Goal: Find specific page/section: Find specific page/section

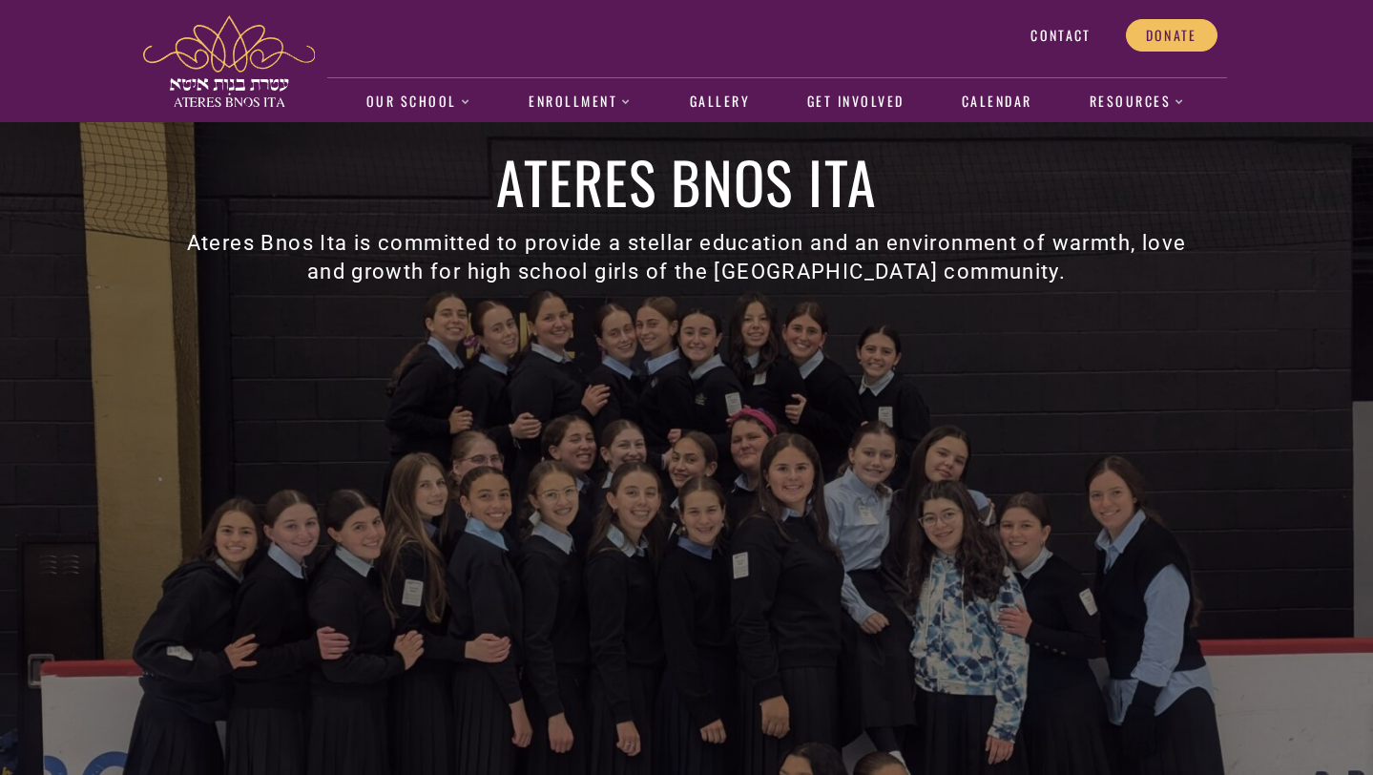
click at [206, 384] on div "Ateres Bnos Ita Ateres Bnos Ita is committed to provide a stellar education and…" at bounding box center [687, 448] width 1088 height 653
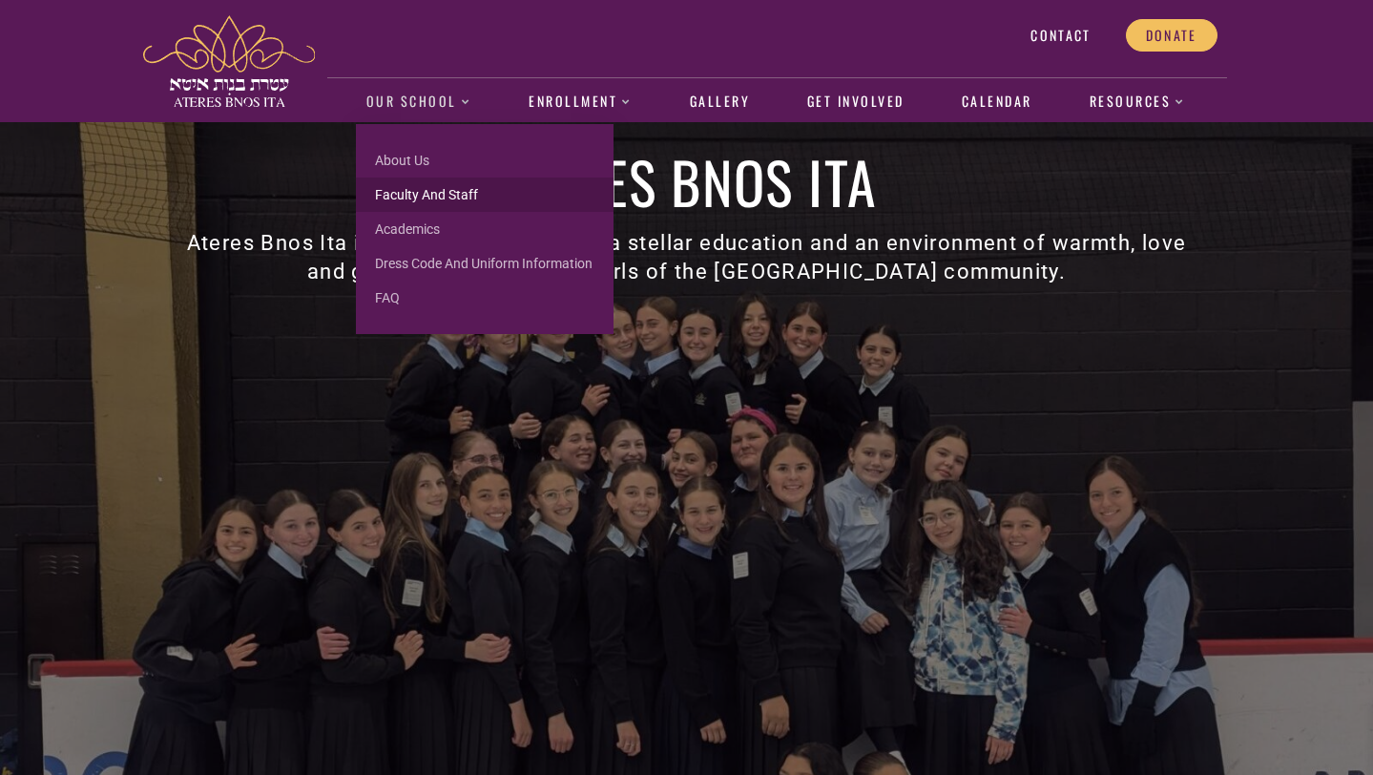
click at [401, 193] on link "Faculty and Staff" at bounding box center [485, 195] width 258 height 34
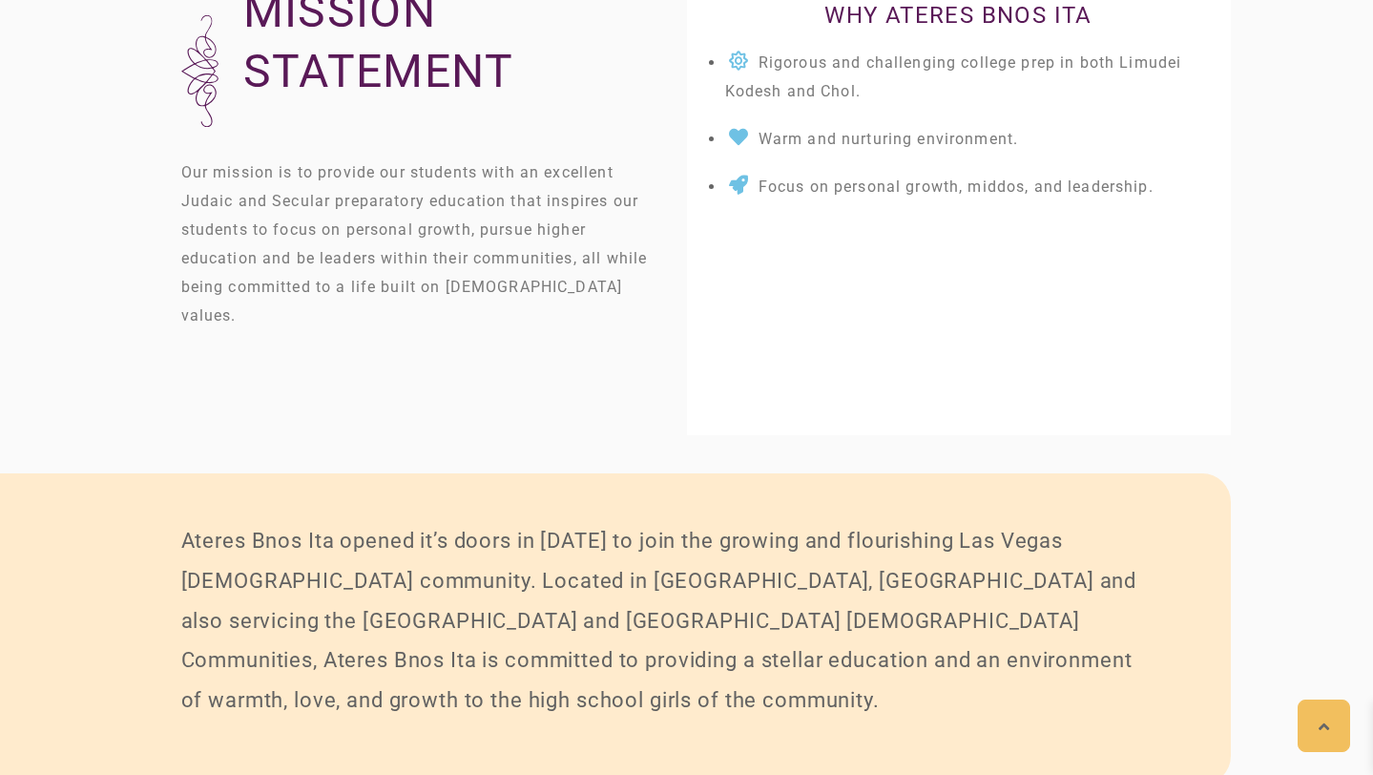
scroll to position [3521, 0]
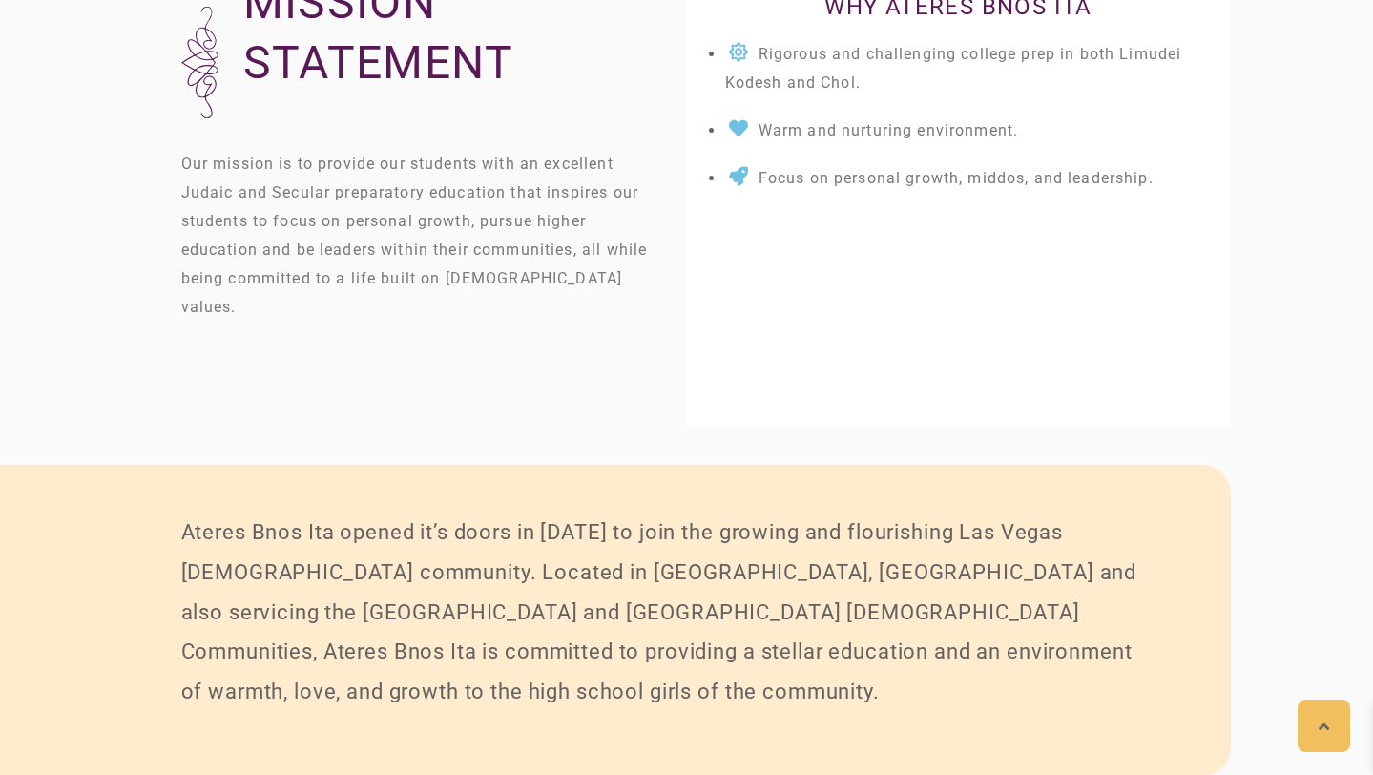
click at [444, 212] on p "Our mission is to provide our students with an excellent Judaic and Secular pre…" at bounding box center [415, 236] width 468 height 172
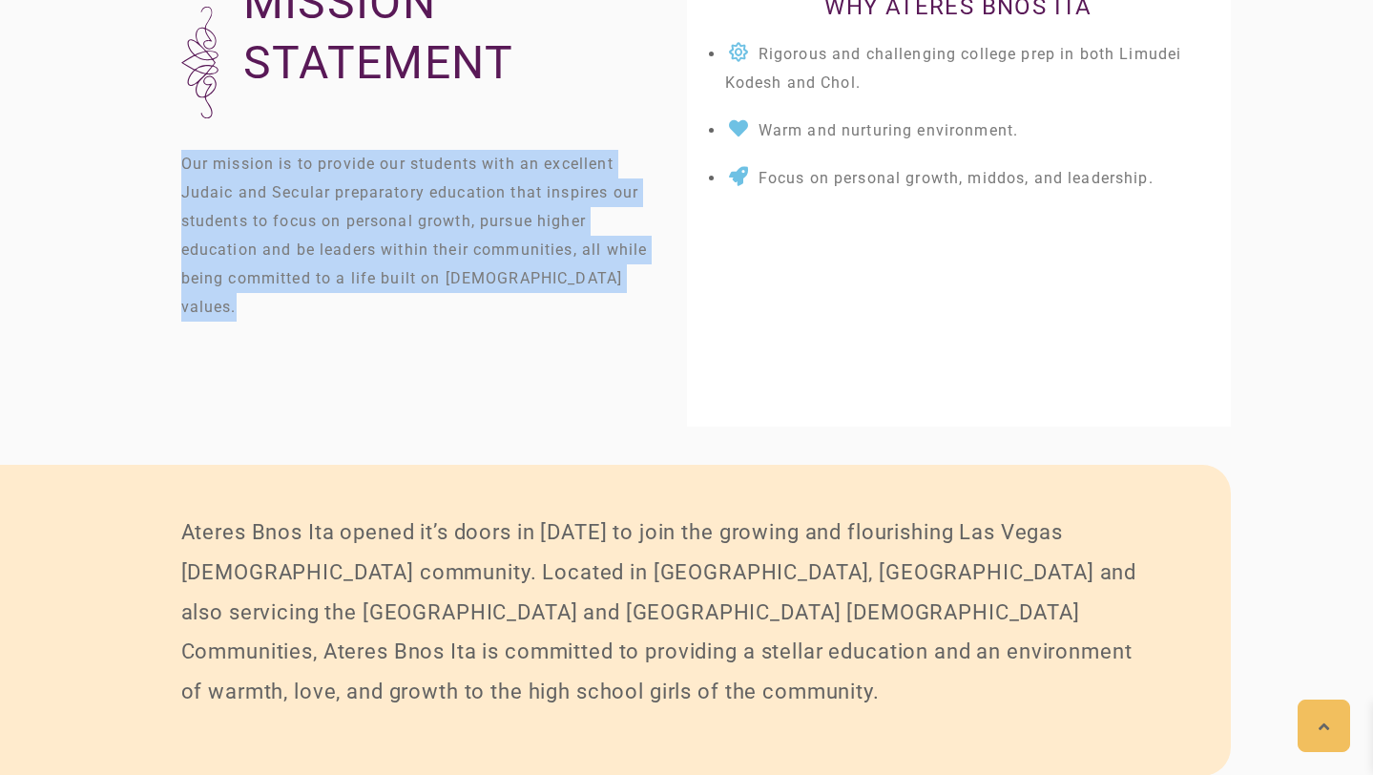
click at [444, 212] on p "Our mission is to provide our students with an excellent Judaic and Secular pre…" at bounding box center [415, 236] width 468 height 172
copy p "Our mission is to provide our students with an excellent Judaic and Secular pre…"
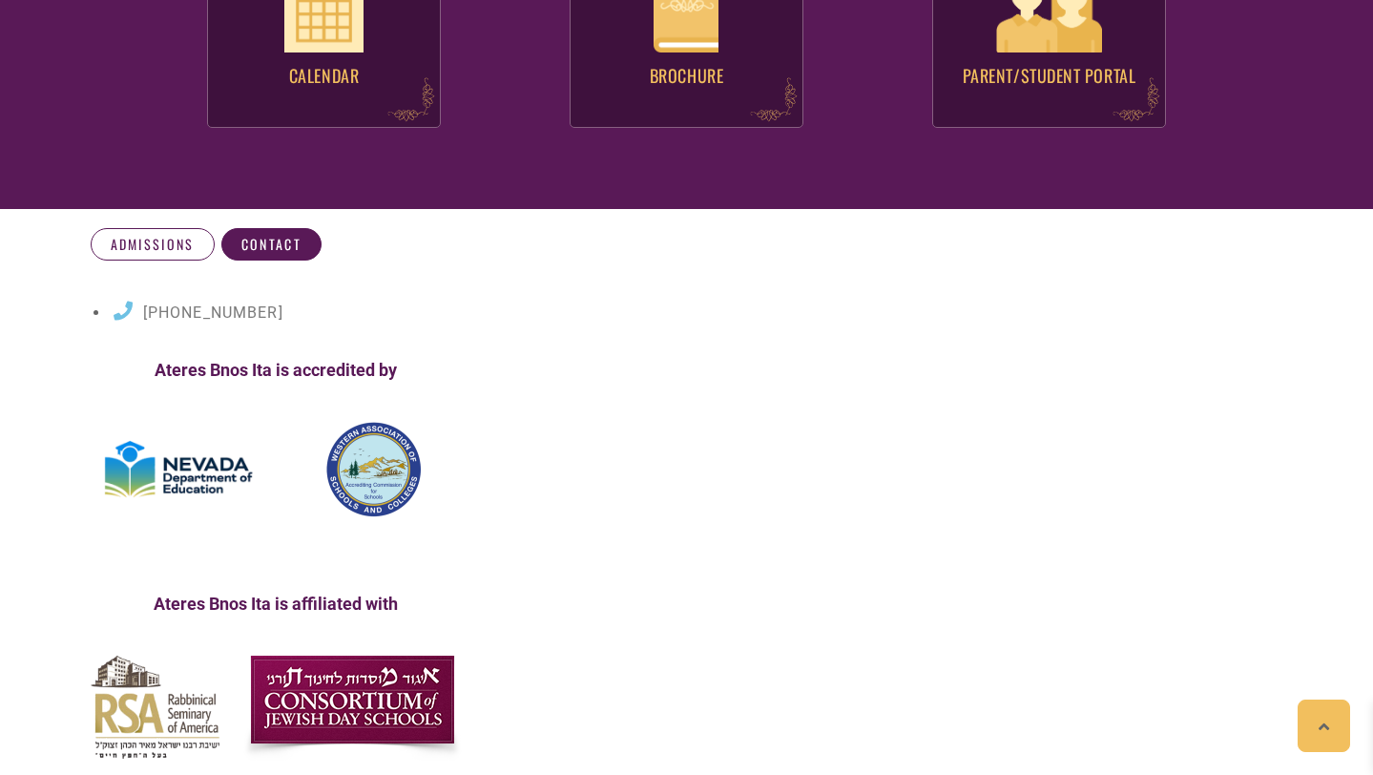
scroll to position [7467, 0]
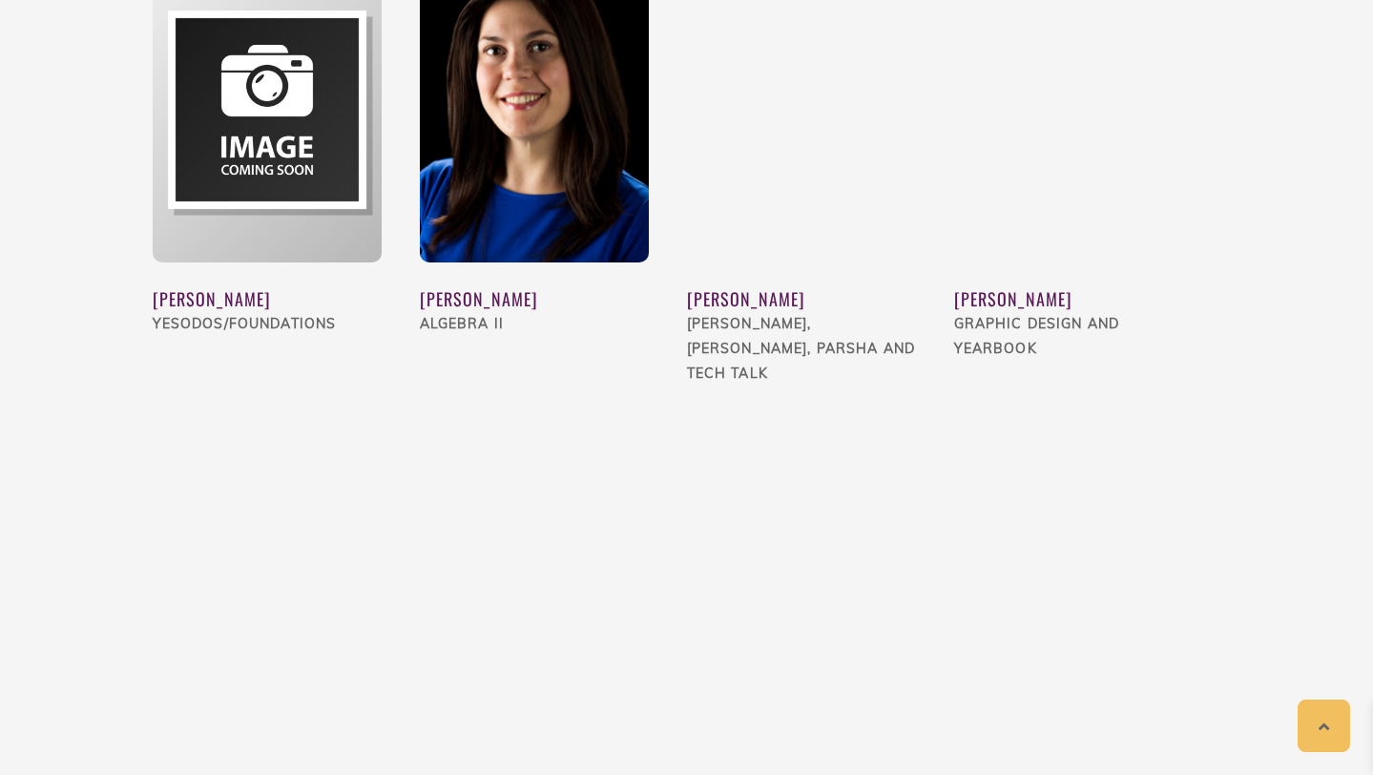
scroll to position [4818, 0]
